Goal: Transaction & Acquisition: Book appointment/travel/reservation

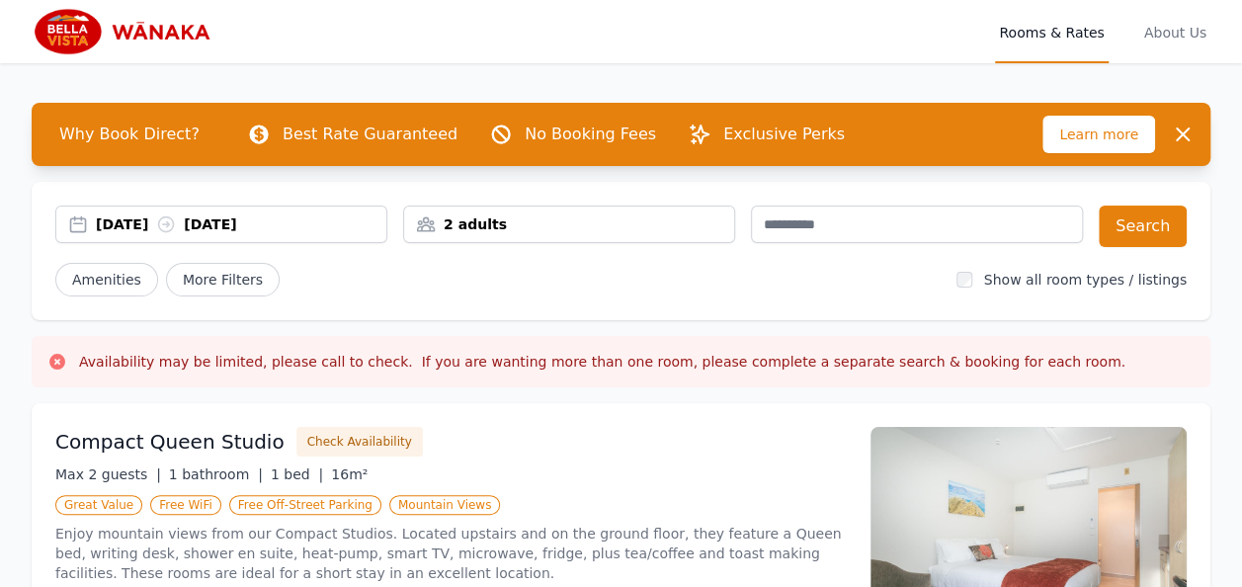
click at [106, 219] on div "[DATE] [DATE]" at bounding box center [241, 224] width 290 height 20
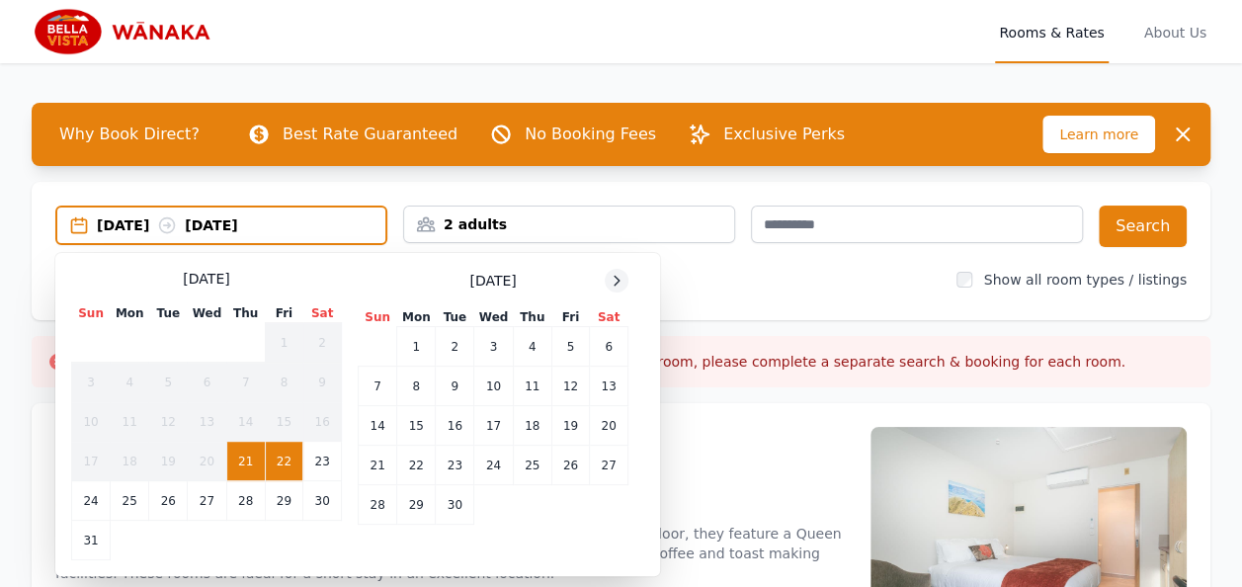
click at [616, 279] on icon at bounding box center [616, 280] width 5 height 9
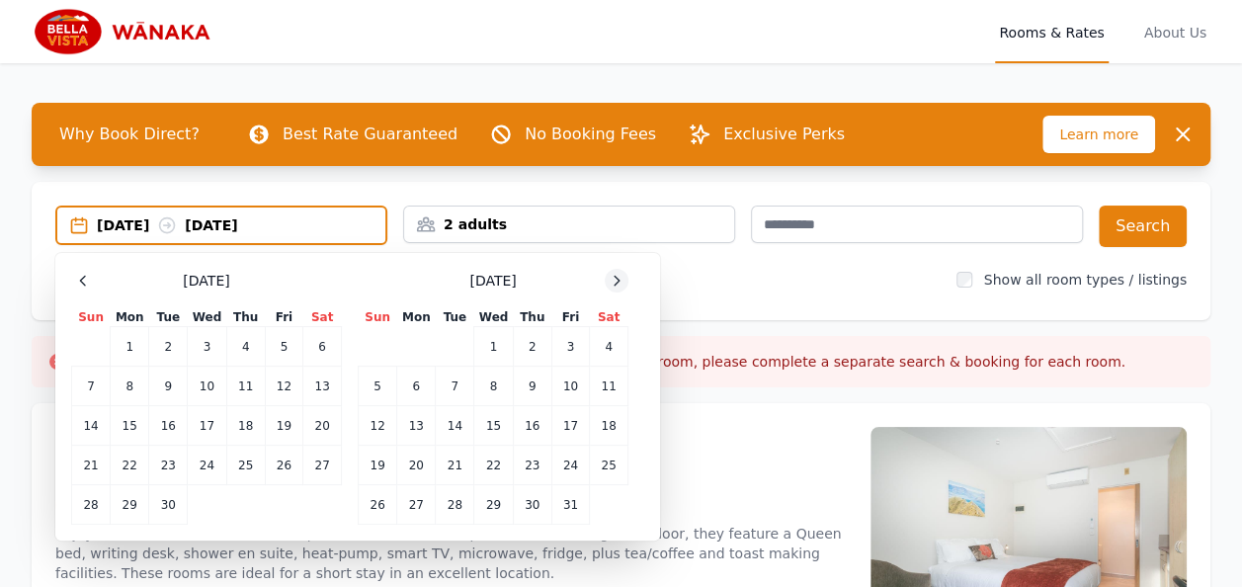
click at [616, 279] on icon at bounding box center [616, 280] width 5 height 9
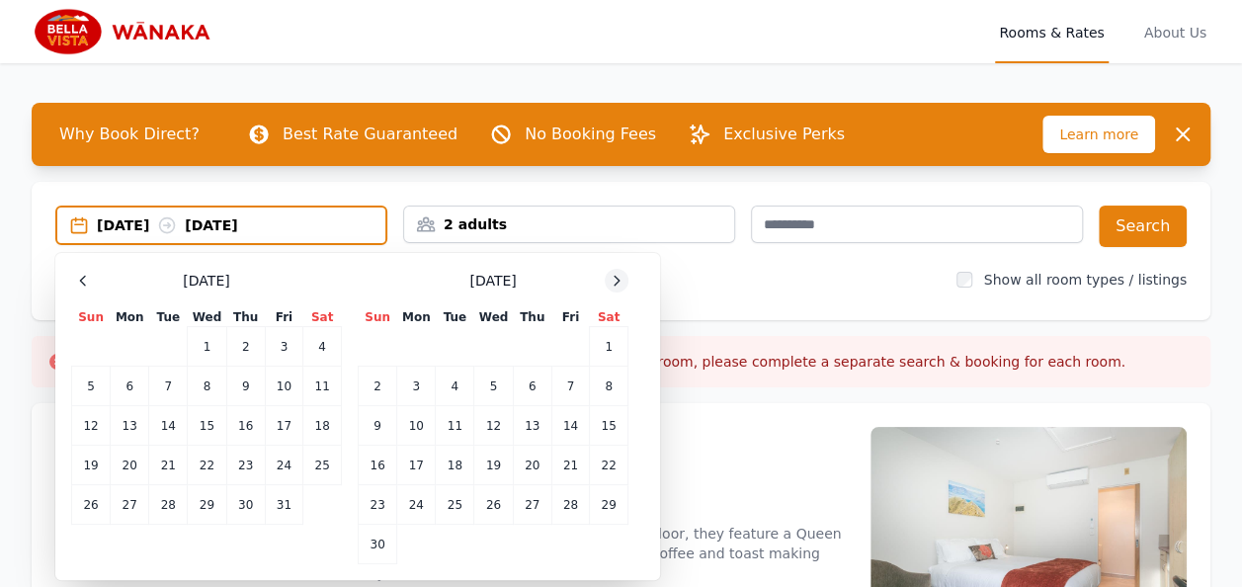
click at [616, 279] on icon at bounding box center [616, 280] width 5 height 9
click at [383, 469] on td "21" at bounding box center [378, 465] width 39 height 40
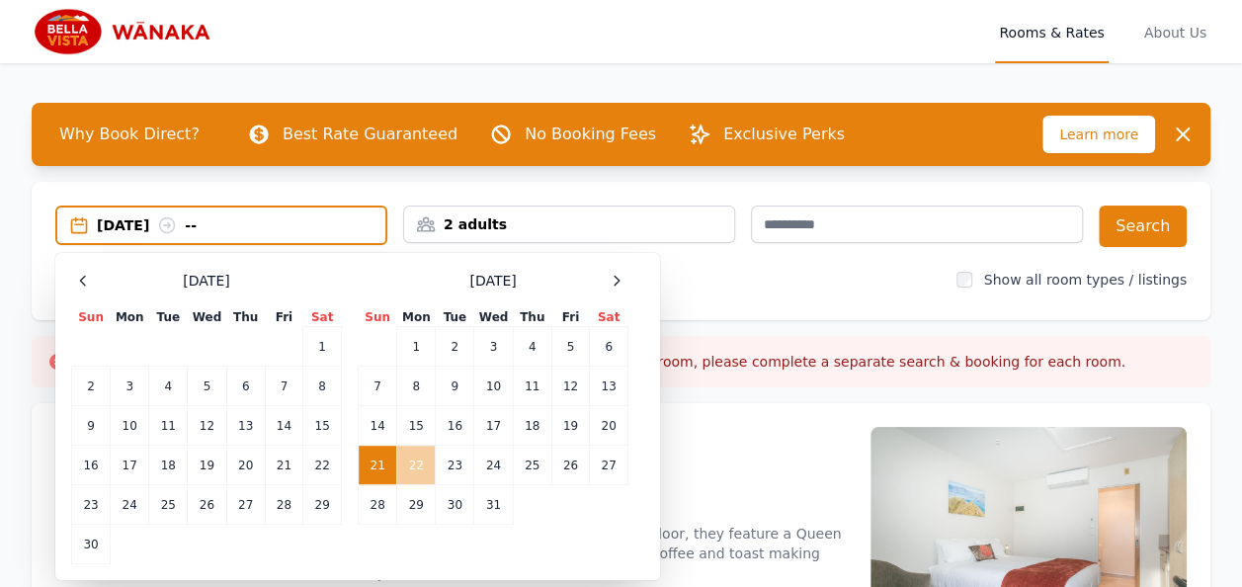
click at [411, 464] on td "22" at bounding box center [416, 465] width 39 height 40
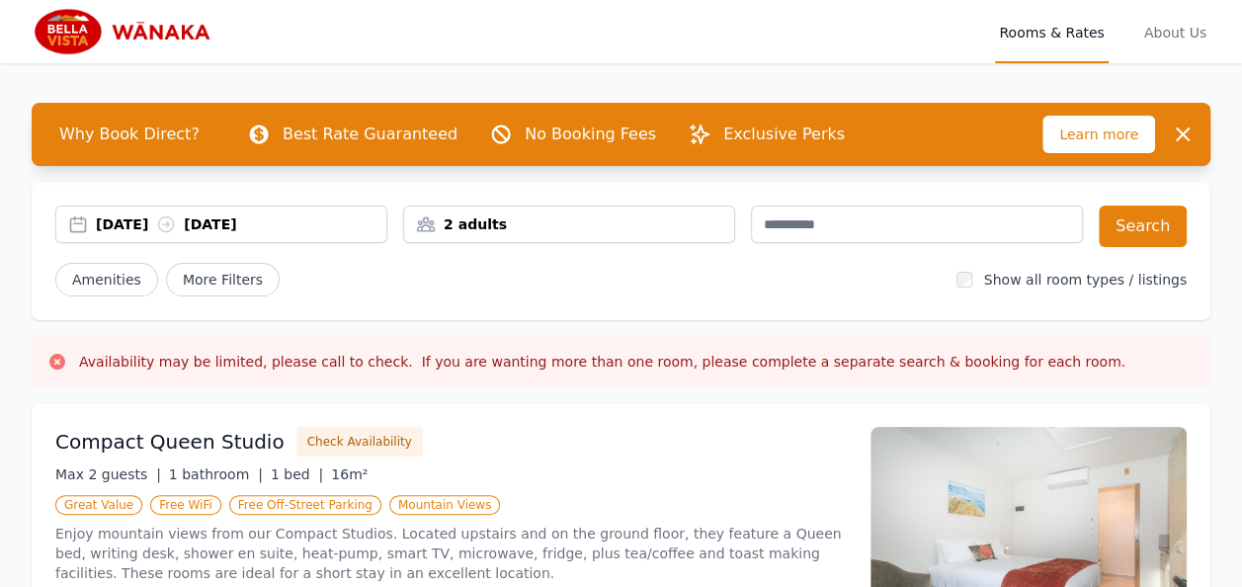
click at [612, 228] on div "2 adults" at bounding box center [569, 224] width 330 height 20
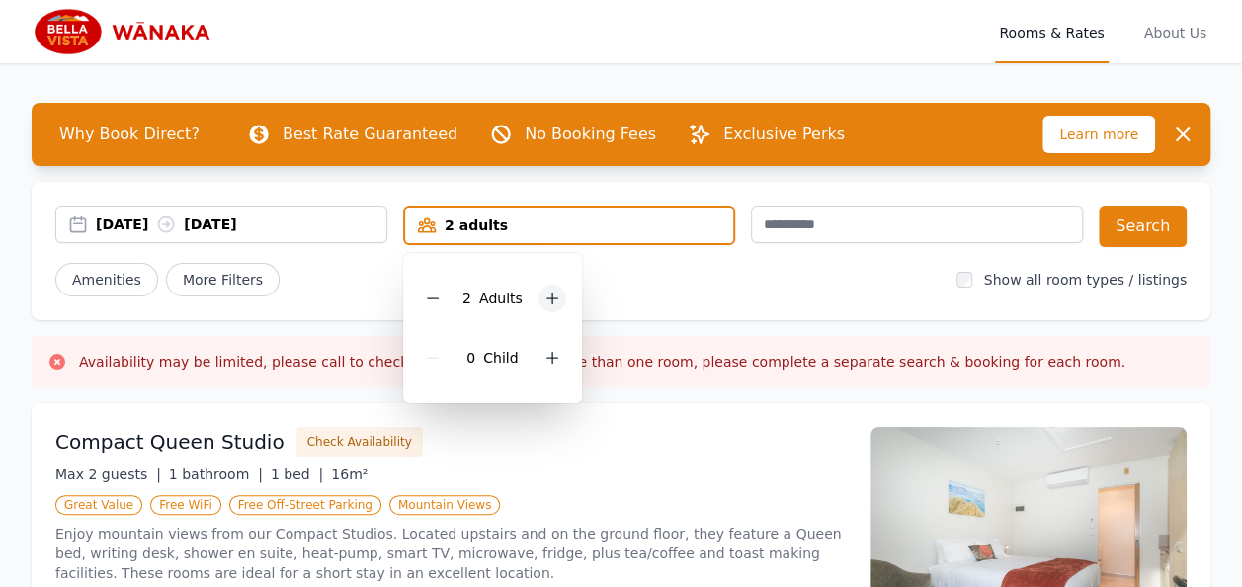
click at [549, 294] on icon at bounding box center [552, 298] width 16 height 16
click at [1126, 220] on button "Search" at bounding box center [1142, 225] width 88 height 41
